Goal: Task Accomplishment & Management: Complete application form

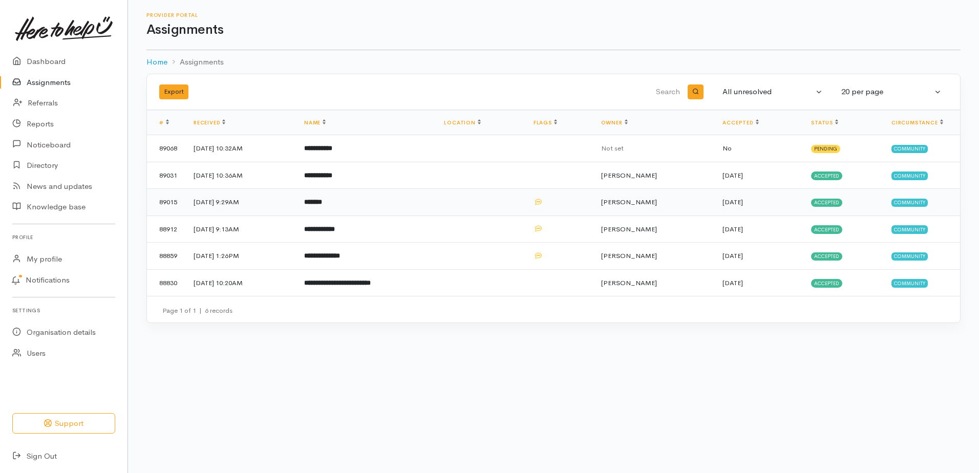
click at [354, 216] on td "*******" at bounding box center [366, 202] width 140 height 27
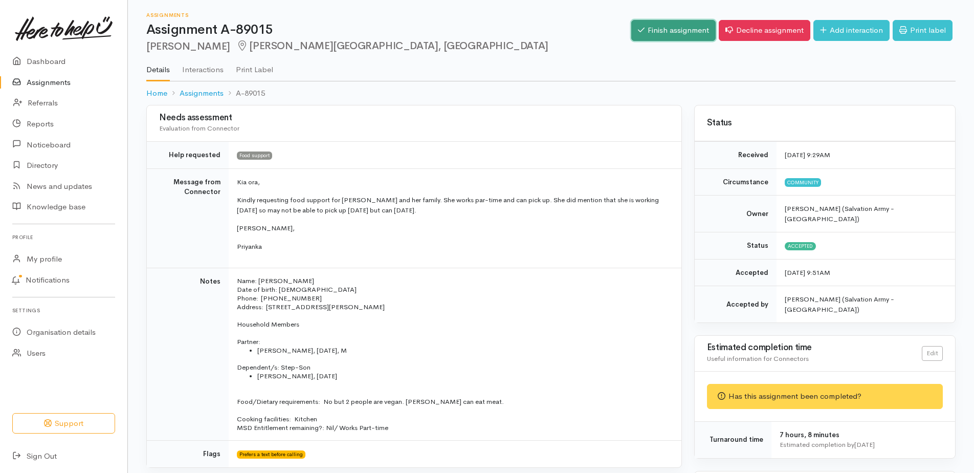
click at [632, 33] on link "Finish assignment" at bounding box center [674, 30] width 84 height 21
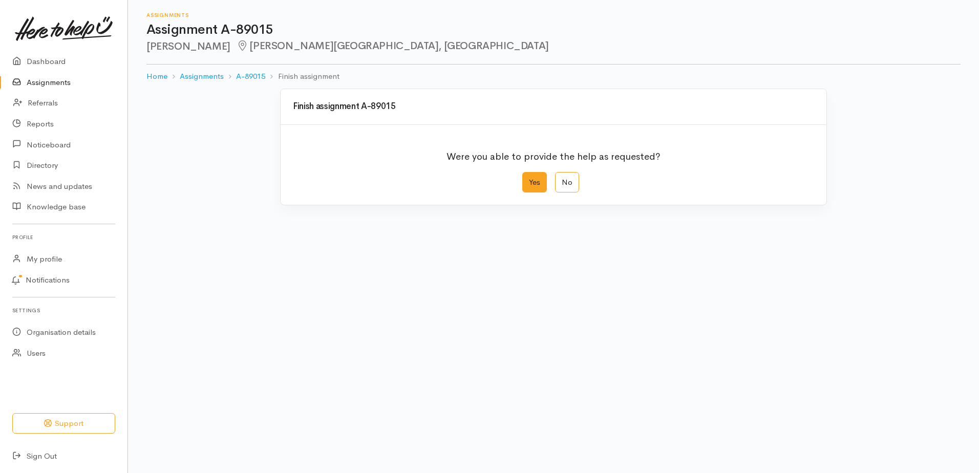
click at [526, 193] on label "Yes" at bounding box center [534, 182] width 25 height 21
click at [526, 179] on input "Yes" at bounding box center [525, 175] width 7 height 7
radio input "true"
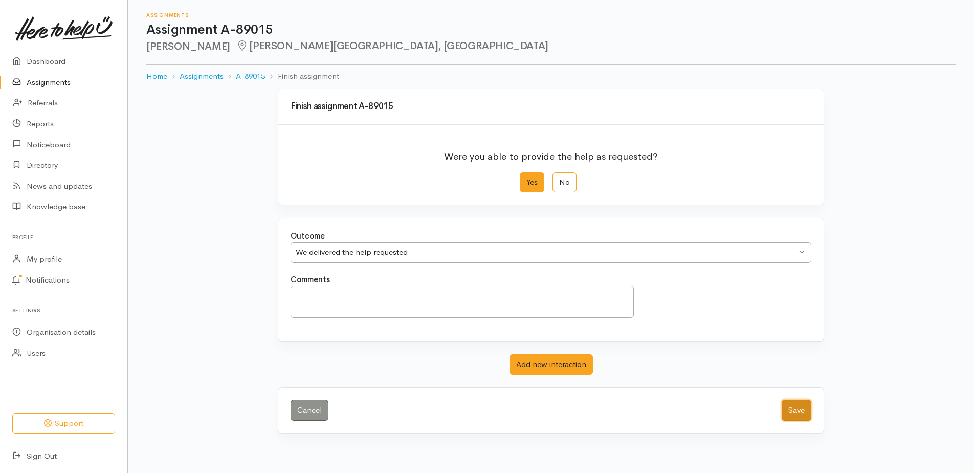
click at [790, 421] on button "Save" at bounding box center [797, 410] width 30 height 21
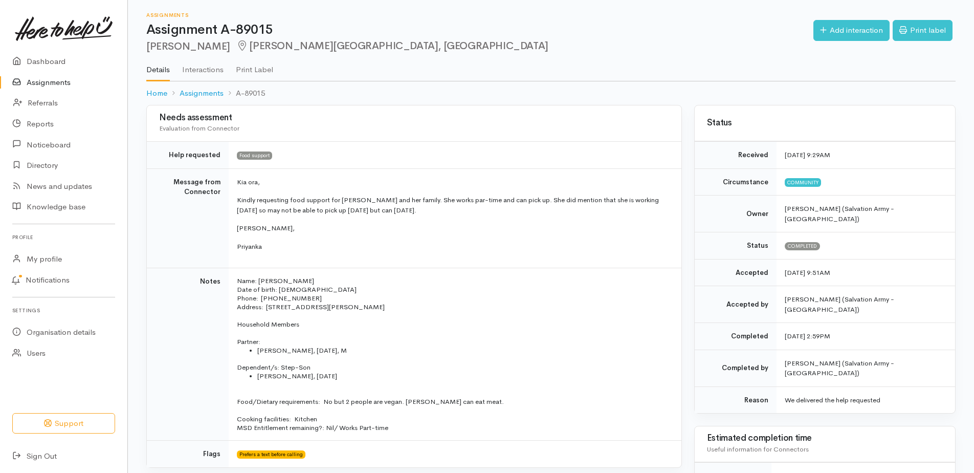
click at [57, 93] on link "Assignments" at bounding box center [63, 82] width 127 height 21
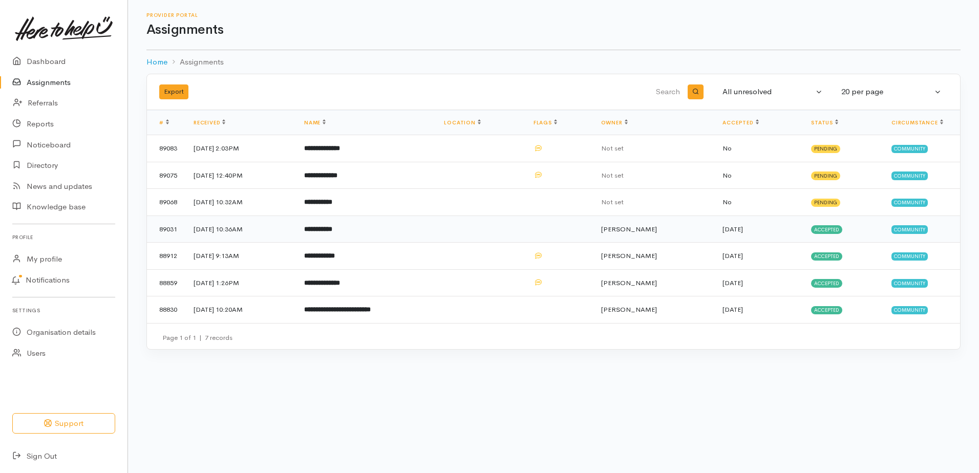
click at [332, 232] on b "**********" at bounding box center [318, 229] width 28 height 7
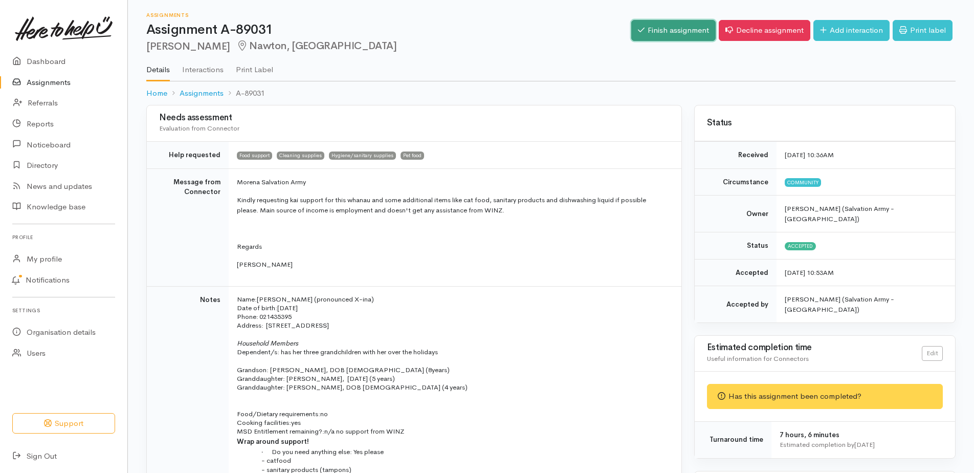
click at [633, 33] on link "Finish assignment" at bounding box center [674, 30] width 84 height 21
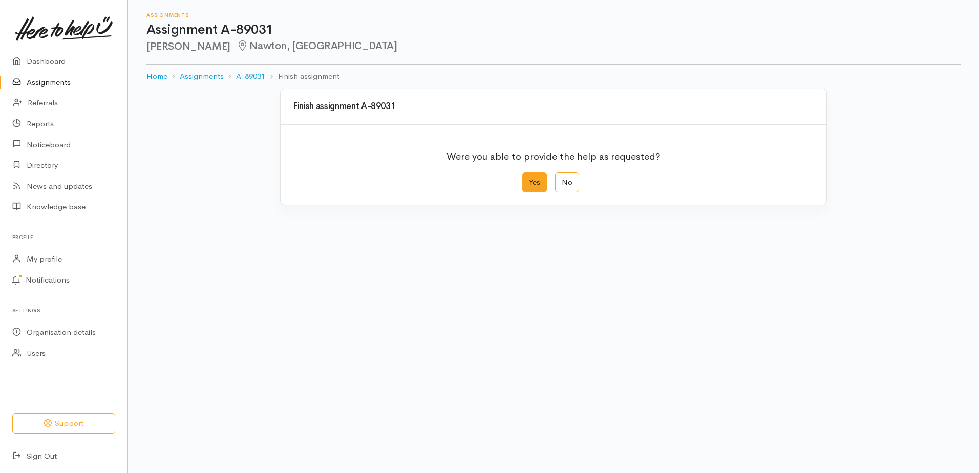
click at [533, 193] on label "Yes" at bounding box center [534, 182] width 25 height 21
click at [529, 179] on input "Yes" at bounding box center [525, 175] width 7 height 7
radio input "true"
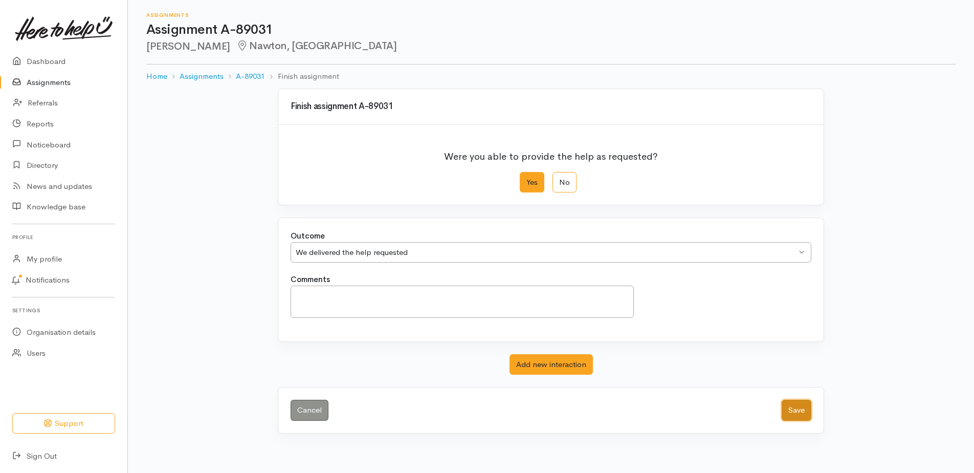
click at [785, 421] on button "Save" at bounding box center [797, 410] width 30 height 21
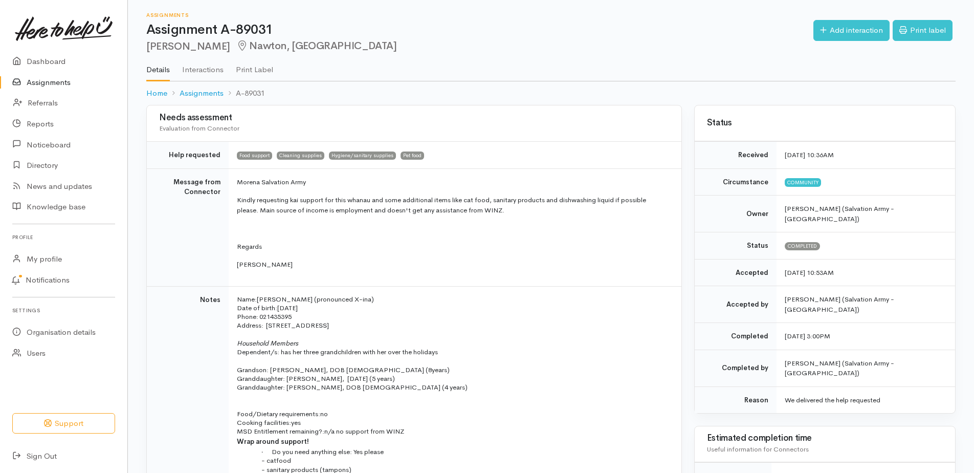
click at [56, 92] on link "Assignments" at bounding box center [63, 82] width 127 height 21
